Goal: Task Accomplishment & Management: Manage account settings

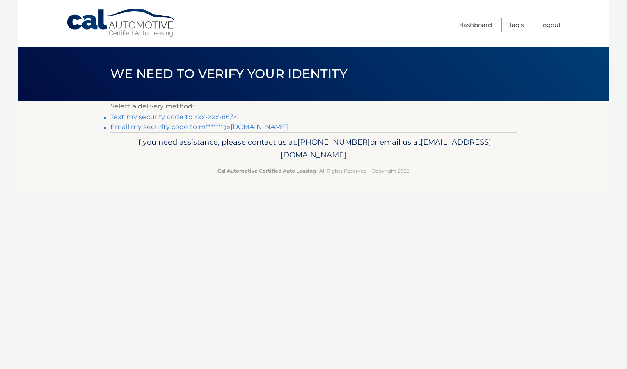
click at [210, 117] on link "Text my security code to xxx-xxx-8634" at bounding box center [174, 117] width 128 height 8
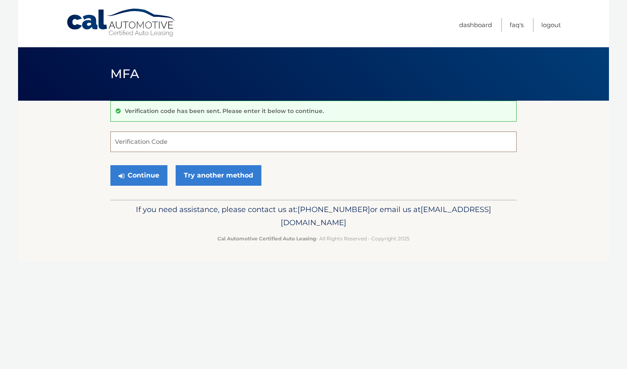
click at [172, 141] on input "Verification Code" at bounding box center [313, 141] width 406 height 21
type input "076915"
click at [147, 172] on button "Continue" at bounding box center [138, 175] width 57 height 21
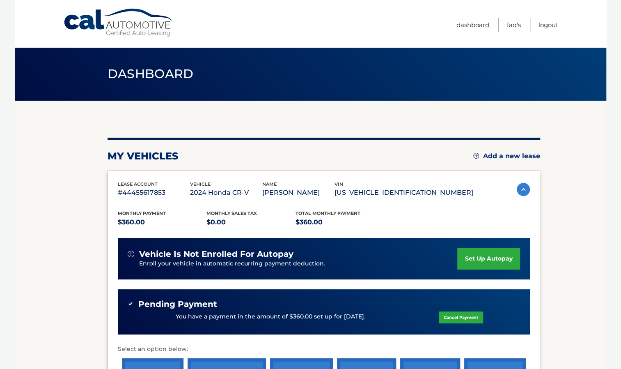
scroll to position [144, 0]
